Goal: Task Accomplishment & Management: Use online tool/utility

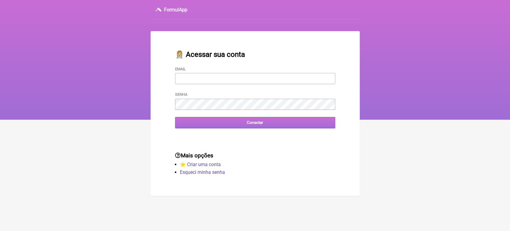
type input "[EMAIL_ADDRESS][DOMAIN_NAME]"
click at [190, 125] on input "Conectar" at bounding box center [255, 122] width 160 height 11
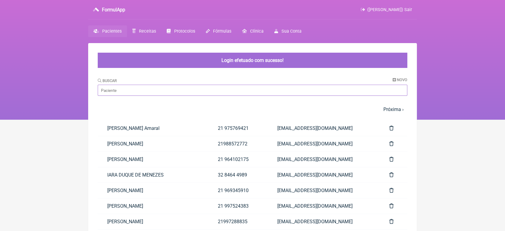
click at [167, 96] on input "Buscar" at bounding box center [253, 90] width 310 height 11
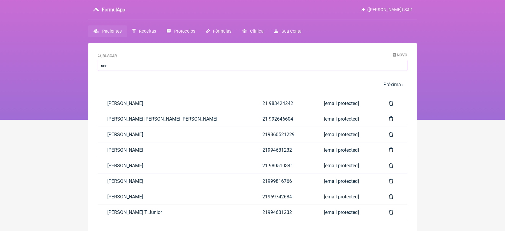
type input "[PERSON_NAME]"
click at [124, 166] on link "[PERSON_NAME]" at bounding box center [175, 165] width 155 height 15
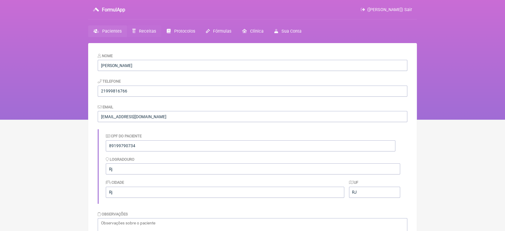
click at [141, 34] on link "Receitas" at bounding box center [144, 31] width 34 height 12
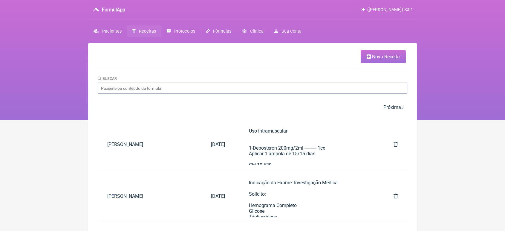
click at [364, 57] on link "Nova Receita" at bounding box center [383, 56] width 45 height 13
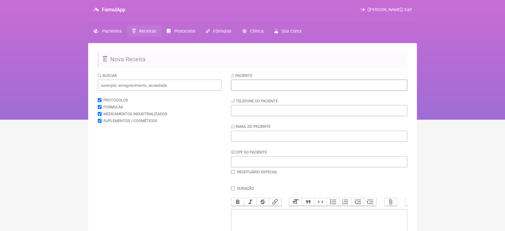
click at [298, 83] on input "text" at bounding box center [319, 85] width 176 height 11
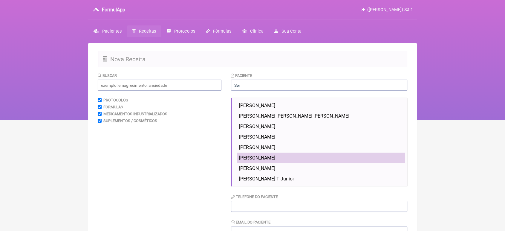
click at [275, 158] on span "SÉRGIO LUIS MENDES AFONSO" at bounding box center [257, 158] width 36 height 6
type input "SÉRGIO LUIS MENDES AFONSO"
type input "21999816766"
type input "[EMAIL_ADDRESS][DOMAIN_NAME]"
type input "89199790734"
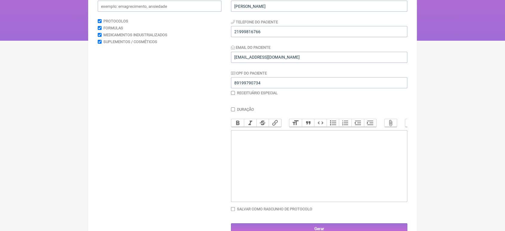
scroll to position [99, 0]
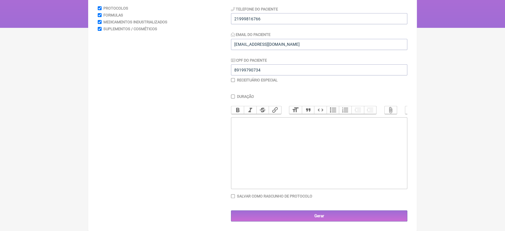
click at [301, 160] on trix-editor at bounding box center [319, 153] width 176 height 72
type trix-editor "<div>Indicação do Exame: Investigação Médica<br>Solicito;<br>Testosterona Total…"
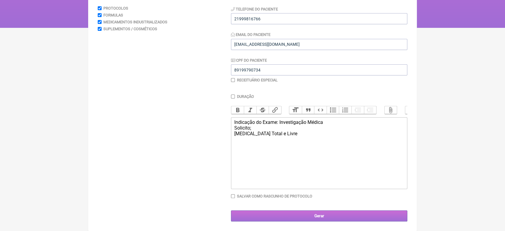
click at [342, 217] on input "Gerar" at bounding box center [319, 215] width 176 height 11
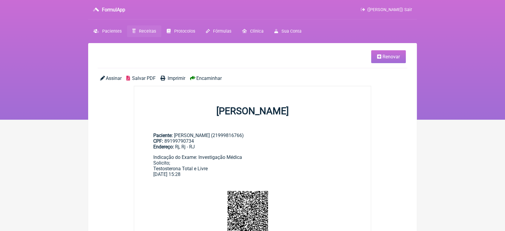
click at [213, 82] on div "Assinar Salvar PDF Imprimir Encaminhar" at bounding box center [253, 80] width 310 height 10
click at [212, 79] on span "Encaminhar" at bounding box center [208, 78] width 25 height 6
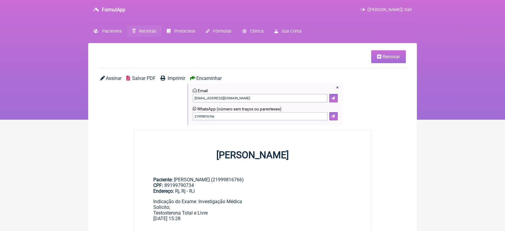
click at [336, 121] on div "× Email [EMAIL_ADDRESS][DOMAIN_NAME] WhatsApp (número sem traços ou parenteses)…" at bounding box center [265, 104] width 155 height 42
click at [335, 118] on icon at bounding box center [334, 116] width 4 height 4
